Goal: Transaction & Acquisition: Download file/media

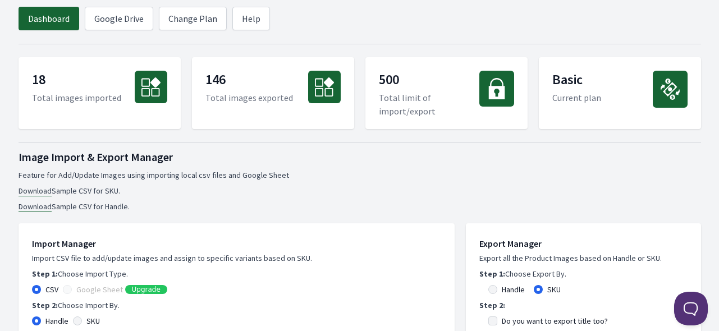
click at [40, 21] on link "Dashboard" at bounding box center [49, 19] width 61 height 24
click at [523, 196] on ul "Download Sample CSV for SKU. Download Sample CSV for Handle." at bounding box center [360, 198] width 683 height 27
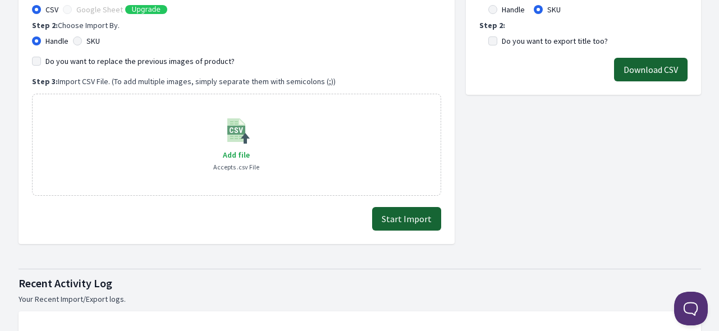
scroll to position [281, 0]
click at [512, 11] on label "Handle" at bounding box center [513, 8] width 23 height 11
click at [497, 11] on input "Handle" at bounding box center [492, 8] width 9 height 9
radio input "true"
click at [651, 70] on button "Download CSV" at bounding box center [651, 69] width 74 height 24
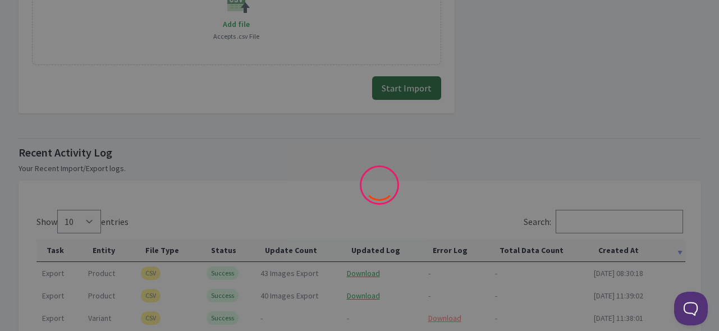
scroll to position [617, 0]
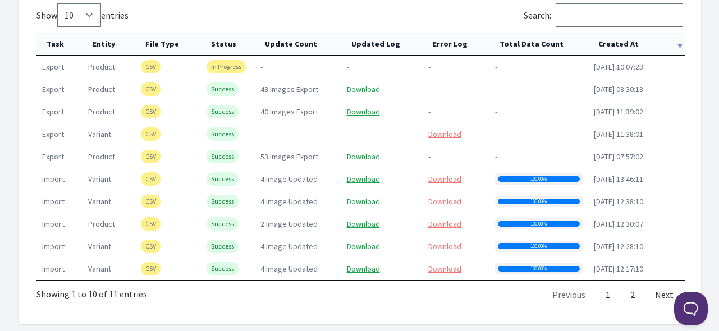
click at [641, 43] on th "Created At" at bounding box center [636, 44] width 97 height 23
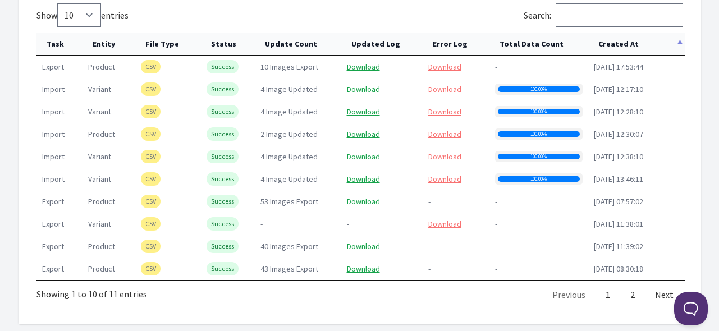
click at [641, 42] on th "Created At" at bounding box center [636, 44] width 97 height 23
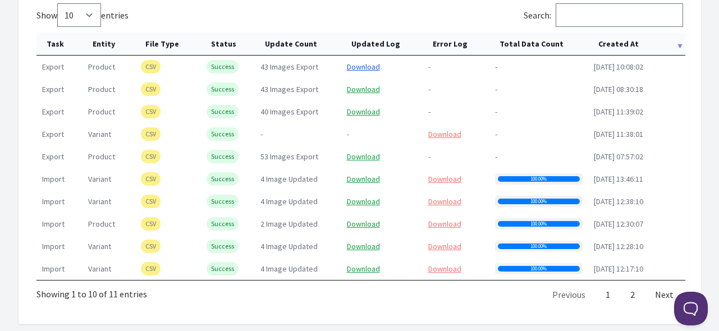
click at [354, 65] on link "Download" at bounding box center [363, 67] width 33 height 10
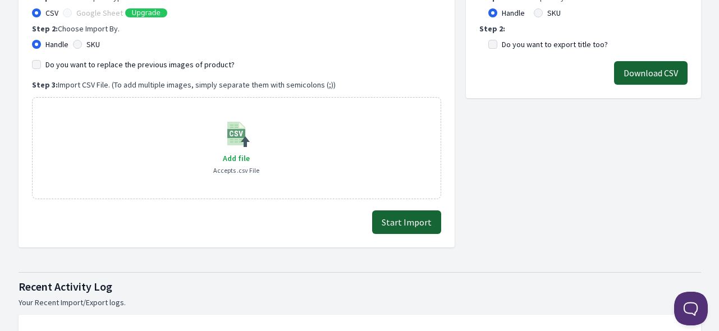
scroll to position [281, 0]
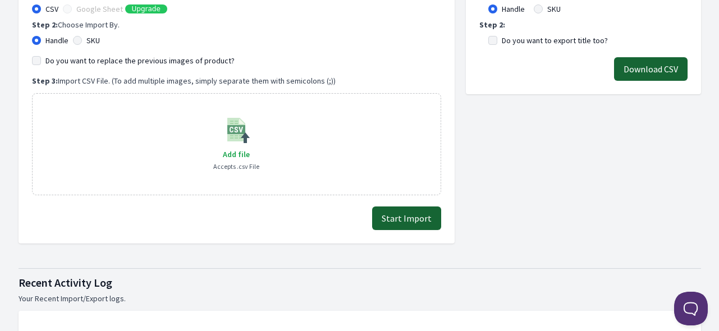
click at [240, 135] on image at bounding box center [236, 129] width 27 height 27
click at [242, 153] on span "Add file" at bounding box center [236, 154] width 27 height 10
click at [249, 148] on input "Add file" at bounding box center [249, 147] width 1 height 1
type input "C:\fakepath\export_product_138.csv"
click at [406, 219] on button "Start Import" at bounding box center [406, 219] width 69 height 24
